Goal: Task Accomplishment & Management: Manage account settings

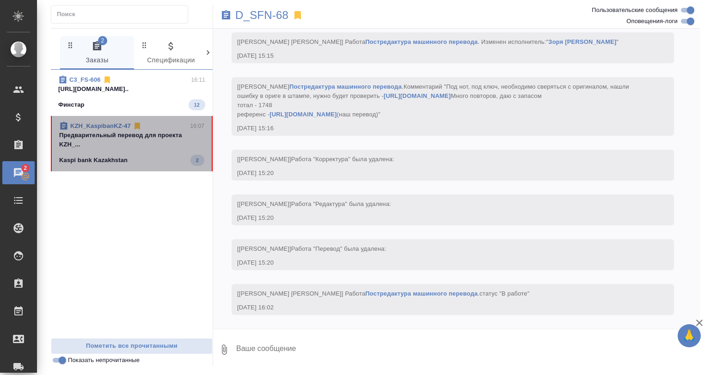
click at [115, 122] on p "KZH_KaspibanKZ-47" at bounding box center [100, 126] width 61 height 9
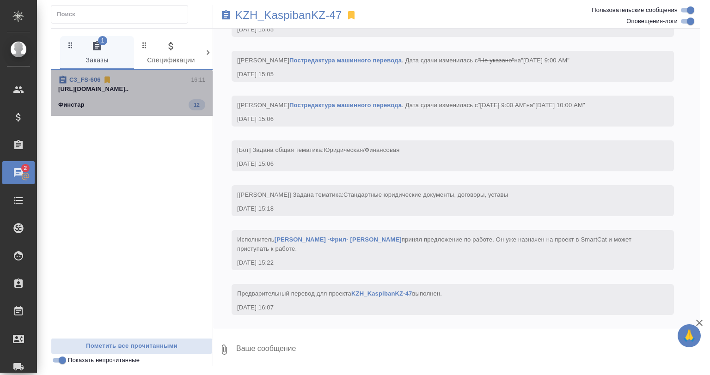
click at [137, 98] on span "C3_FS-606 16:11 https://drive.awatera.com/apps/files/fil... Финстар 12" at bounding box center [131, 92] width 147 height 35
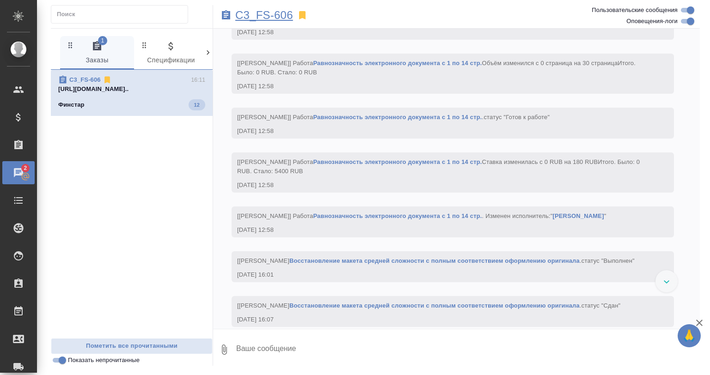
scroll to position [1966, 0]
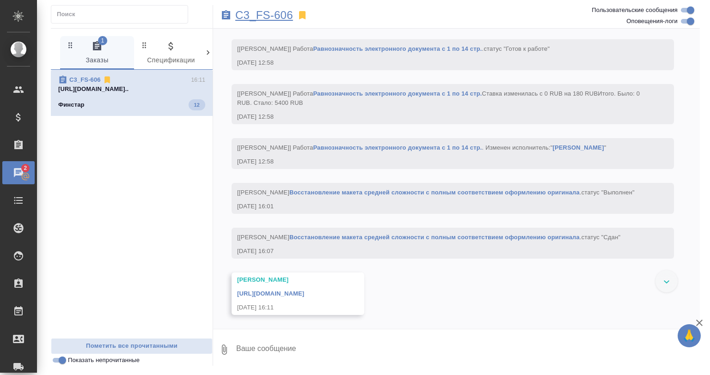
click at [270, 11] on p "C3_FS-606" at bounding box center [264, 15] width 58 height 9
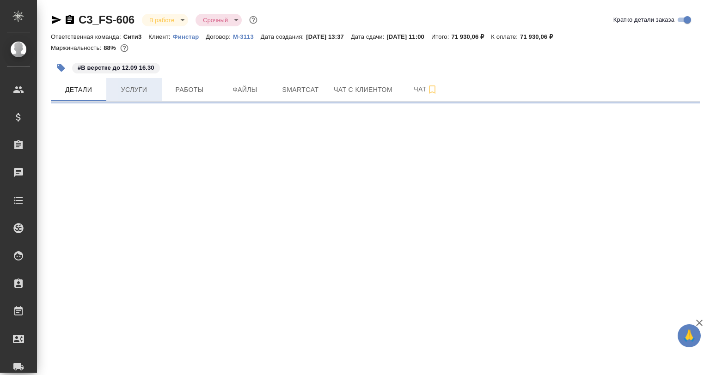
select select "RU"
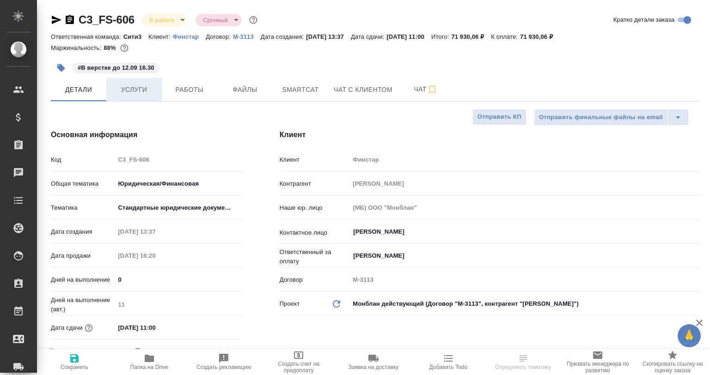
type textarea "x"
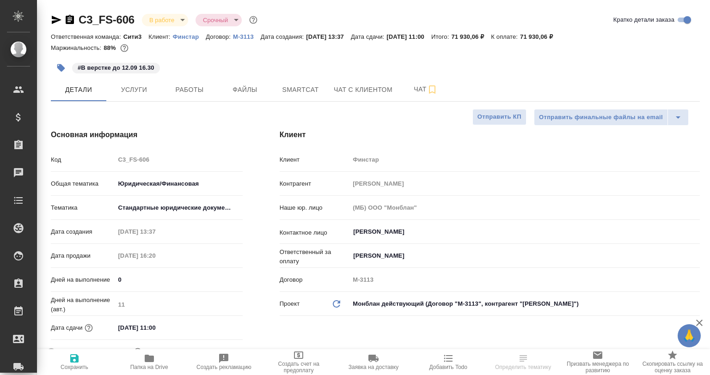
type textarea "x"
click at [190, 99] on button "Работы" at bounding box center [189, 89] width 55 height 23
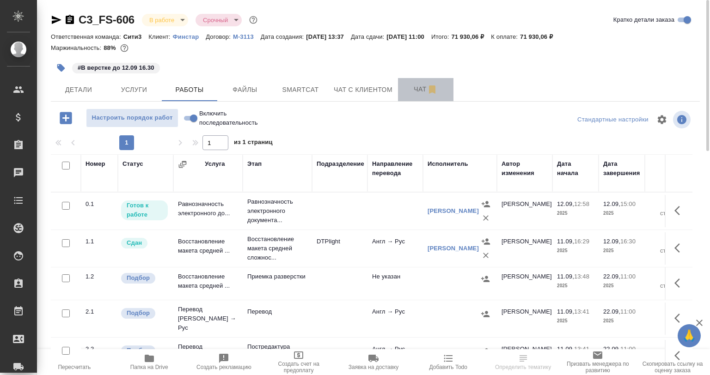
click at [416, 92] on span "Чат" at bounding box center [425, 90] width 44 height 12
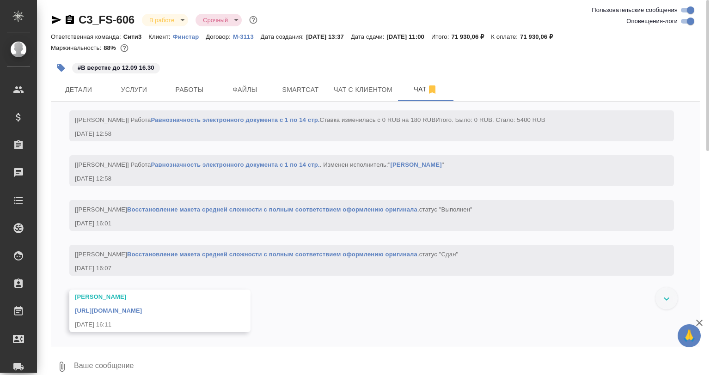
click at [682, 21] on input "Оповещения-логи" at bounding box center [690, 21] width 33 height 11
checkbox input "false"
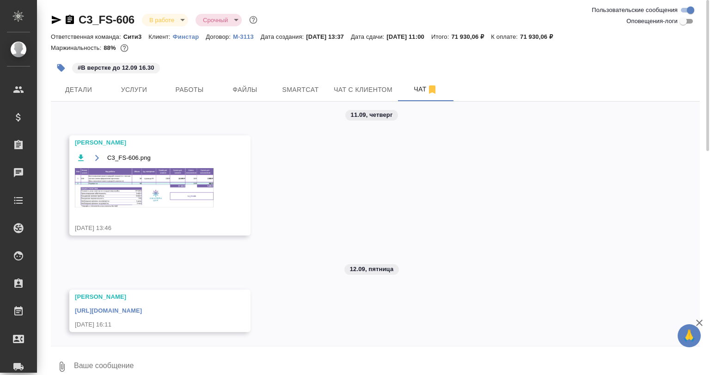
scroll to position [16, 0]
click at [138, 305] on div "[URL][DOMAIN_NAME]" at bounding box center [146, 310] width 143 height 12
click at [142, 307] on link "[URL][DOMAIN_NAME]" at bounding box center [108, 310] width 67 height 7
click at [179, 104] on div "11.09, [DATE] [PERSON_NAME] C3_FS-606.png [DATE] 13:46 12.09, [DATE] [PERSON_NA…" at bounding box center [375, 224] width 649 height 244
click at [182, 98] on button "Работы" at bounding box center [189, 89] width 55 height 23
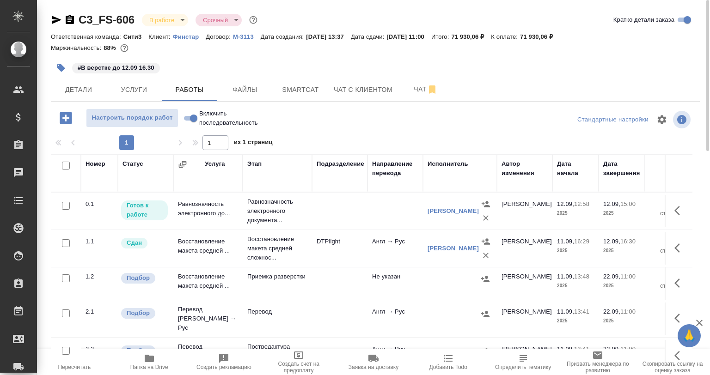
click at [316, 92] on span "Smartcat" at bounding box center [300, 90] width 44 height 12
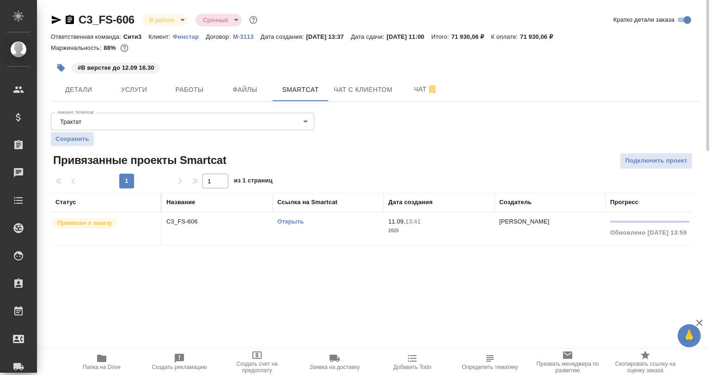
click at [294, 220] on link "Открыть" at bounding box center [290, 221] width 26 height 7
click at [85, 92] on span "Детали" at bounding box center [78, 90] width 44 height 12
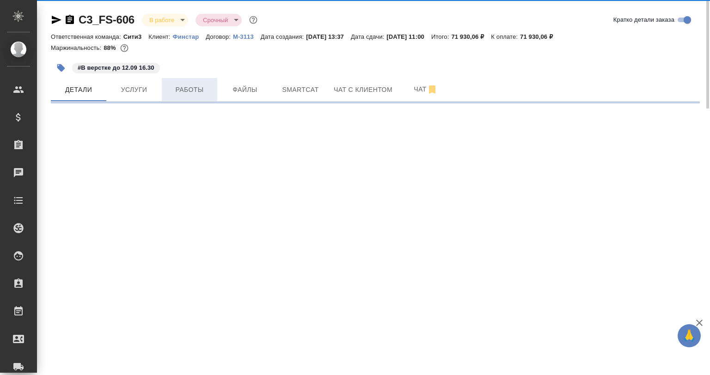
select select "RU"
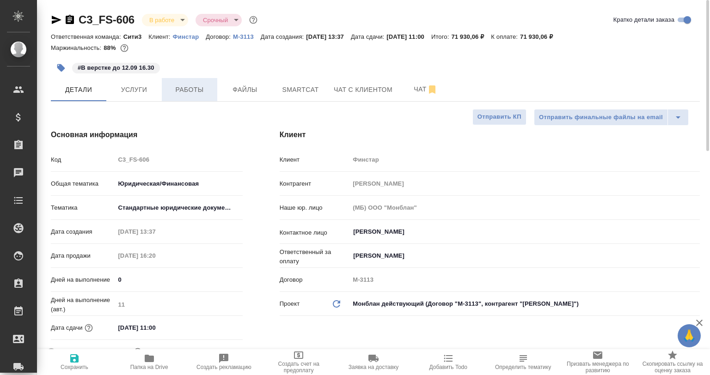
type textarea "x"
click at [189, 94] on span "Работы" at bounding box center [189, 90] width 44 height 12
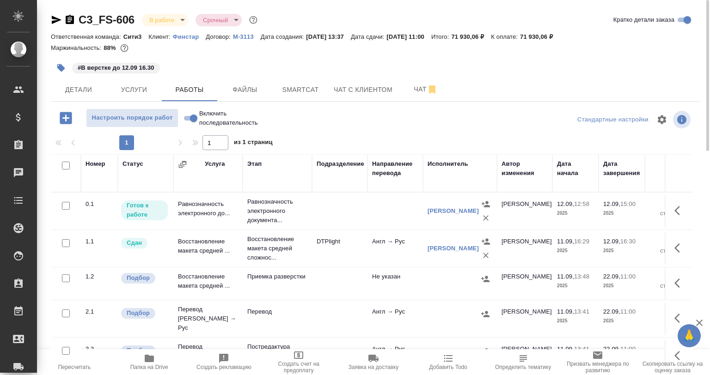
click at [91, 105] on div "C3_FS-606 В работе inProgress Срочный urgent Кратко детали заказа Ответственная…" at bounding box center [375, 193] width 659 height 386
click at [88, 93] on span "Детали" at bounding box center [78, 90] width 44 height 12
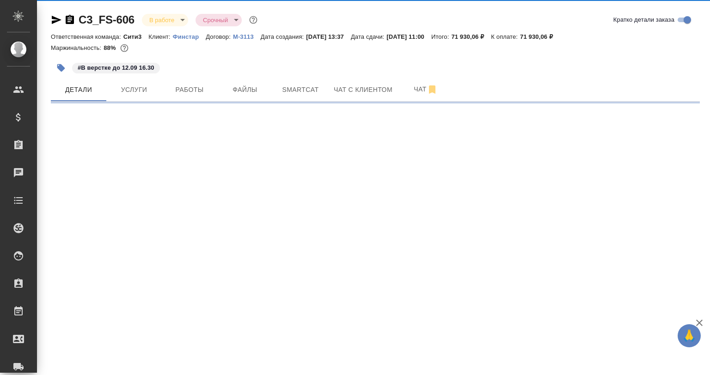
select select "RU"
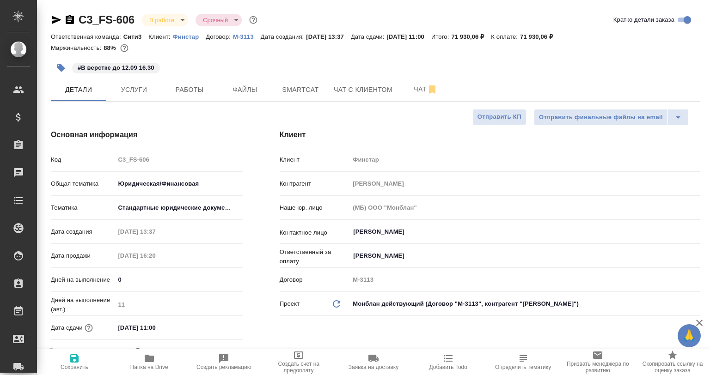
type textarea "x"
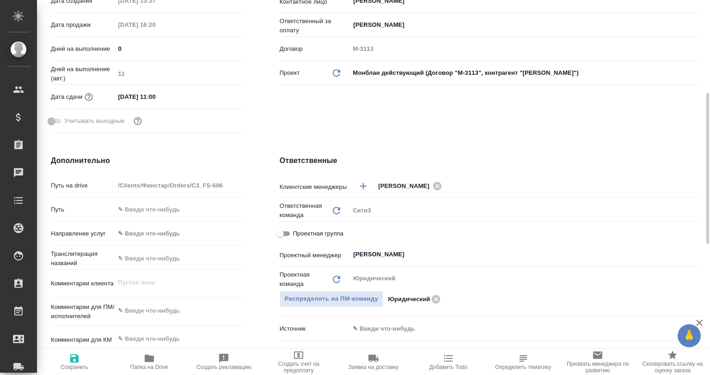
scroll to position [46, 0]
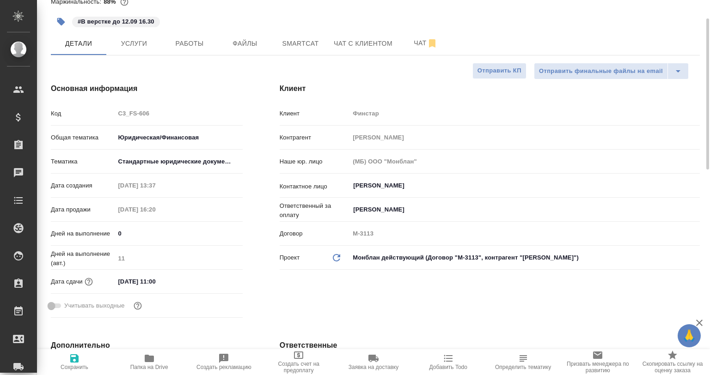
type textarea "x"
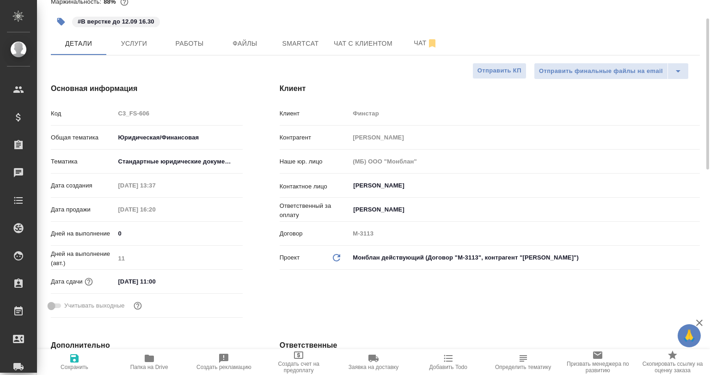
type textarea "x"
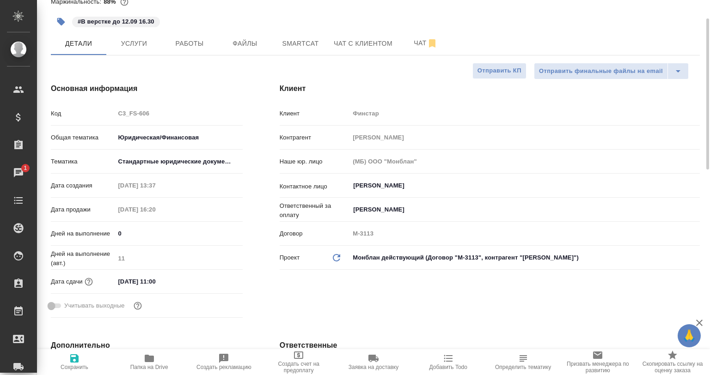
type textarea "x"
click at [62, 15] on button "button" at bounding box center [61, 22] width 20 height 20
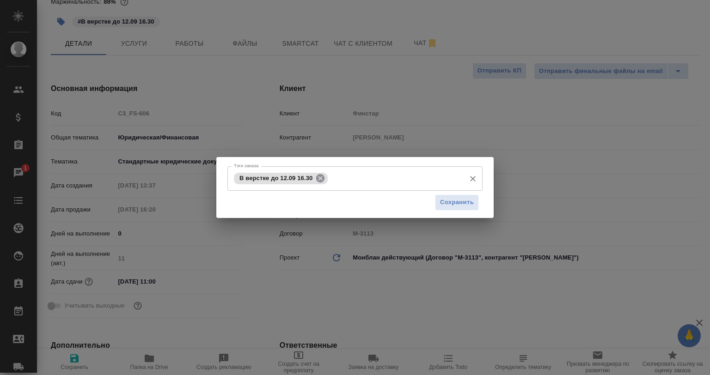
click at [320, 179] on icon at bounding box center [320, 178] width 8 height 8
click at [330, 180] on input "Тэги заказа" at bounding box center [395, 179] width 131 height 16
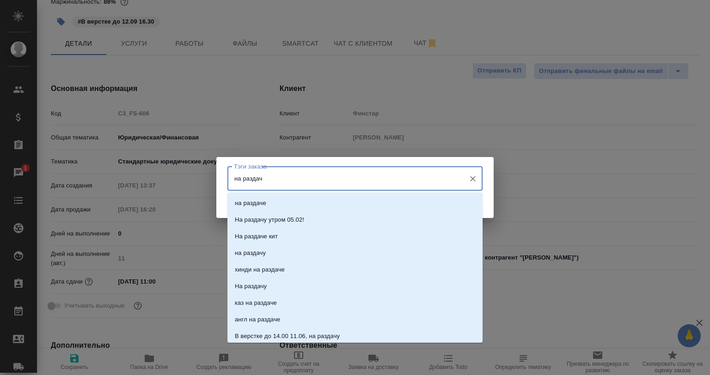
type input "на раздачу"
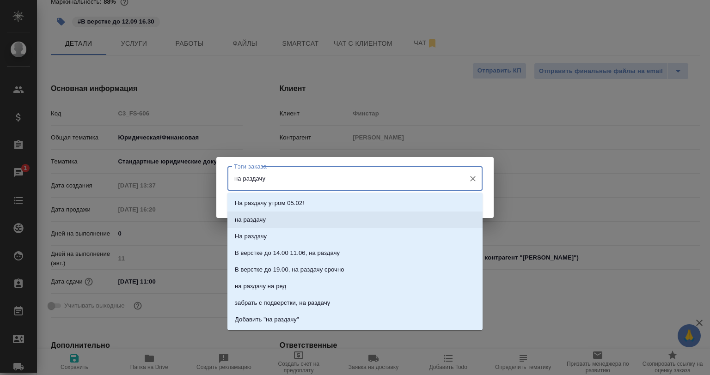
click at [286, 221] on li "на раздачу" at bounding box center [354, 220] width 255 height 17
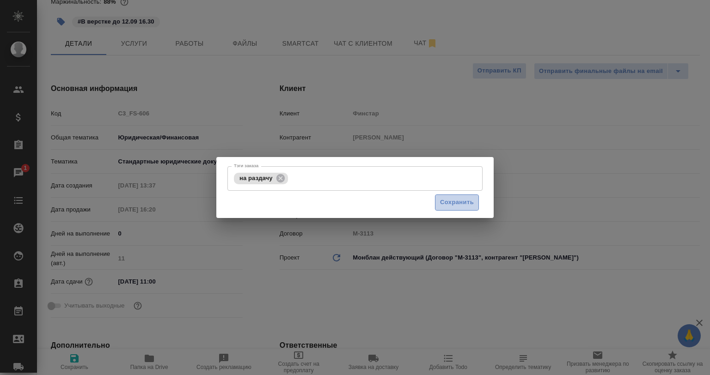
click at [438, 210] on button "Сохранить" at bounding box center [457, 203] width 44 height 16
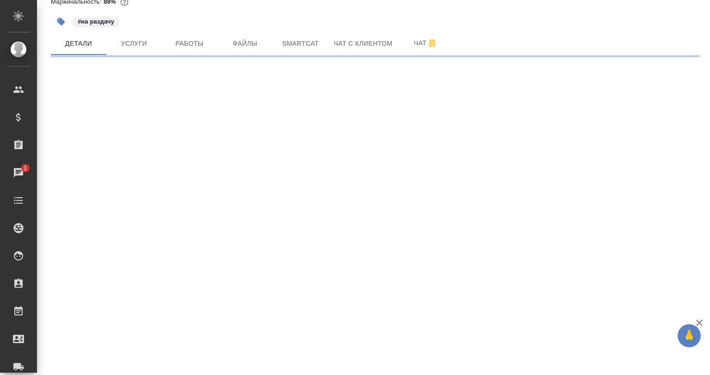
select select "RU"
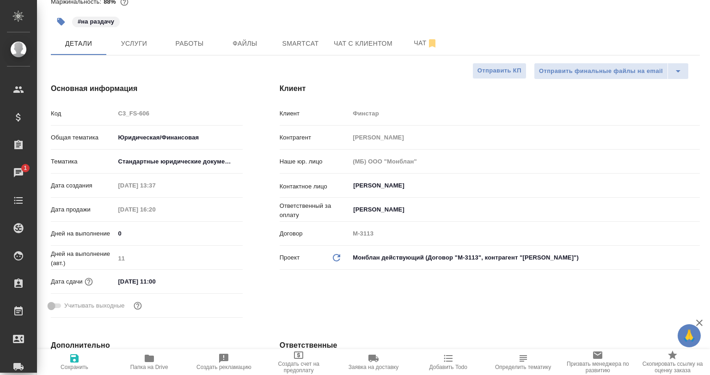
type textarea "x"
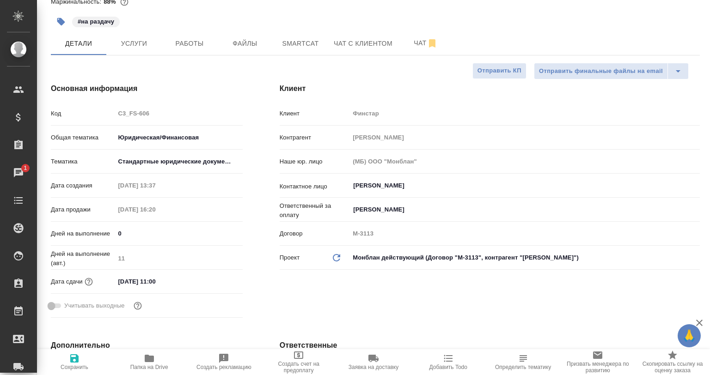
type textarea "x"
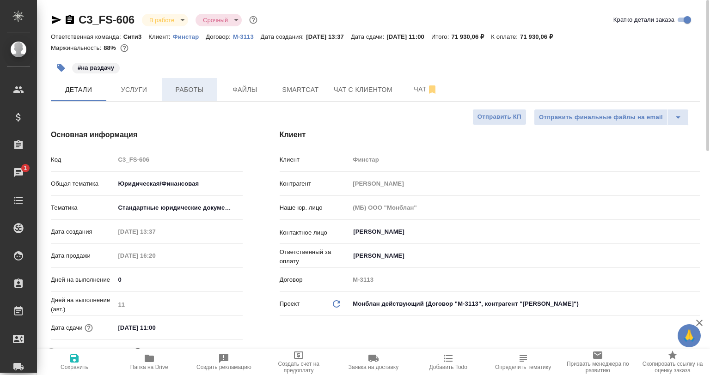
click at [189, 99] on button "Работы" at bounding box center [189, 89] width 55 height 23
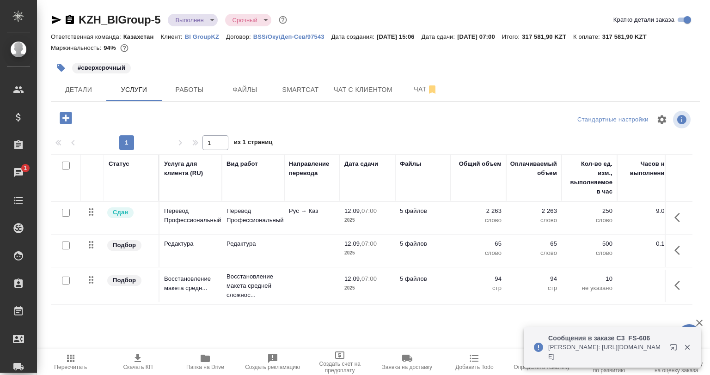
scroll to position [1, 0]
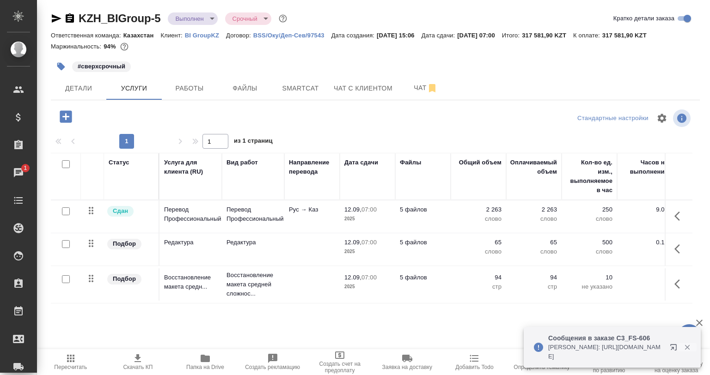
click at [688, 347] on icon "button" at bounding box center [686, 347] width 5 height 5
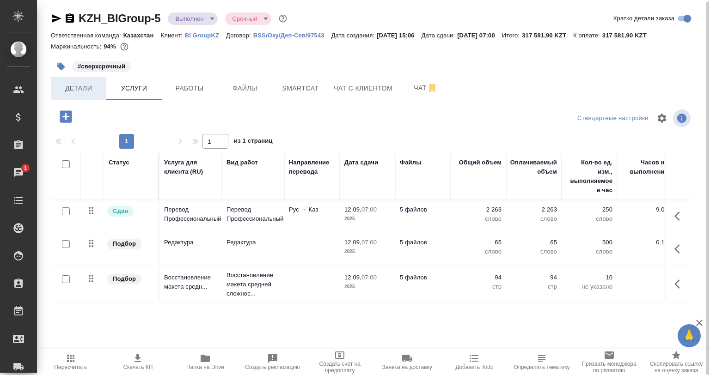
click at [90, 86] on span "Детали" at bounding box center [78, 89] width 44 height 12
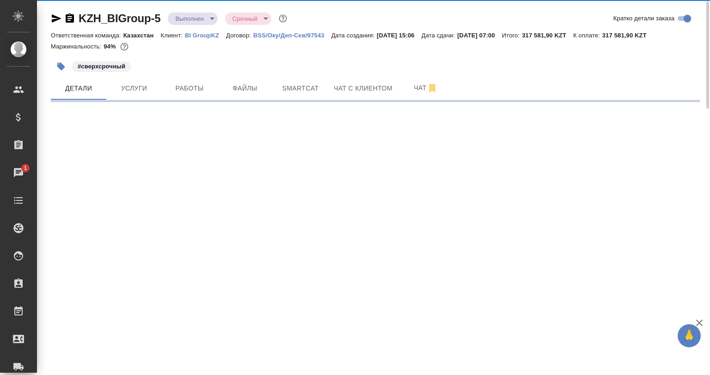
select select "RU"
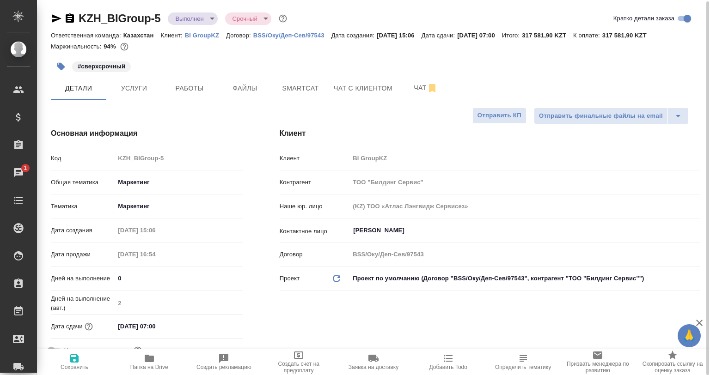
type textarea "x"
